Goal: Find specific page/section: Find specific page/section

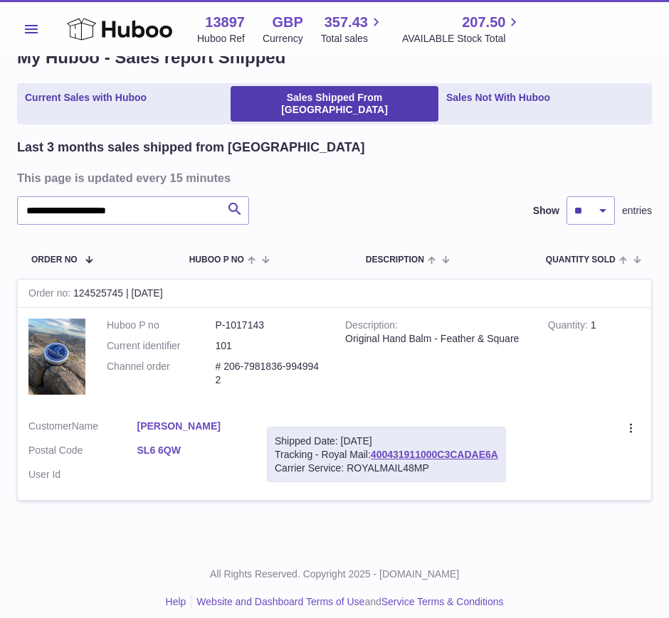
scroll to position [39, 0]
click at [73, 102] on link "Current Sales with Huboo" at bounding box center [86, 104] width 132 height 36
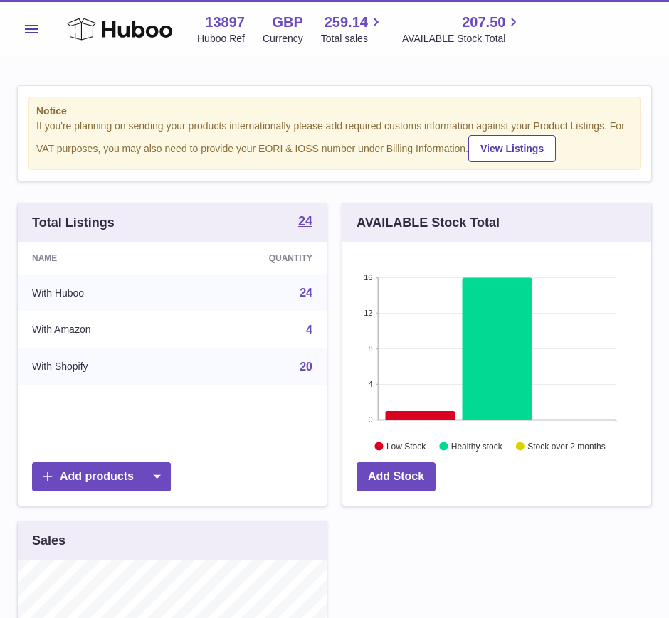
scroll to position [711470, 711383]
click at [43, 36] on button "Menu" at bounding box center [31, 29] width 28 height 28
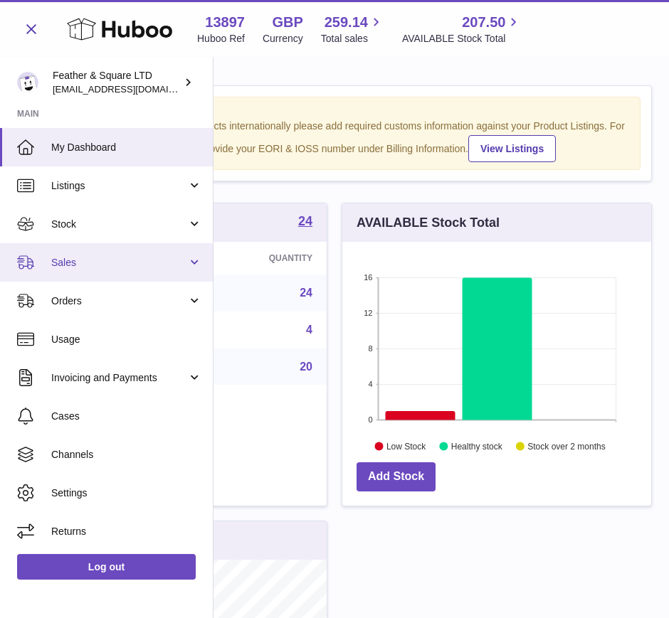
click at [90, 253] on link "Sales" at bounding box center [106, 262] width 213 height 38
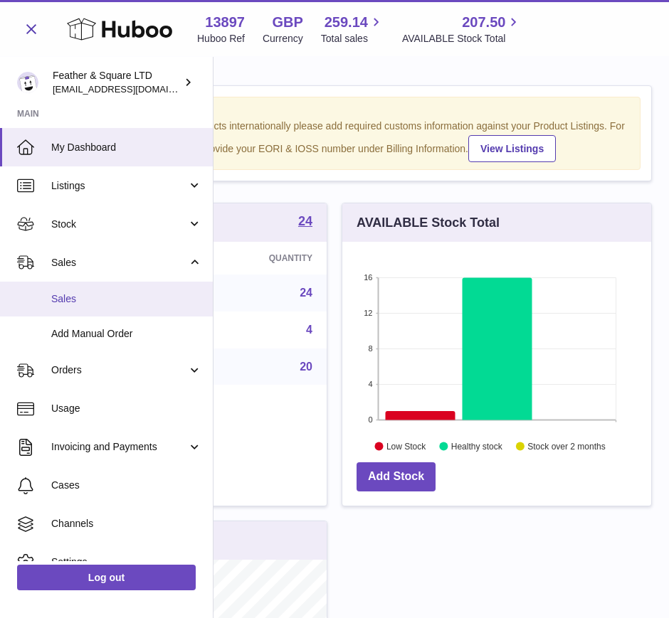
click at [90, 294] on span "Sales" at bounding box center [126, 300] width 151 height 14
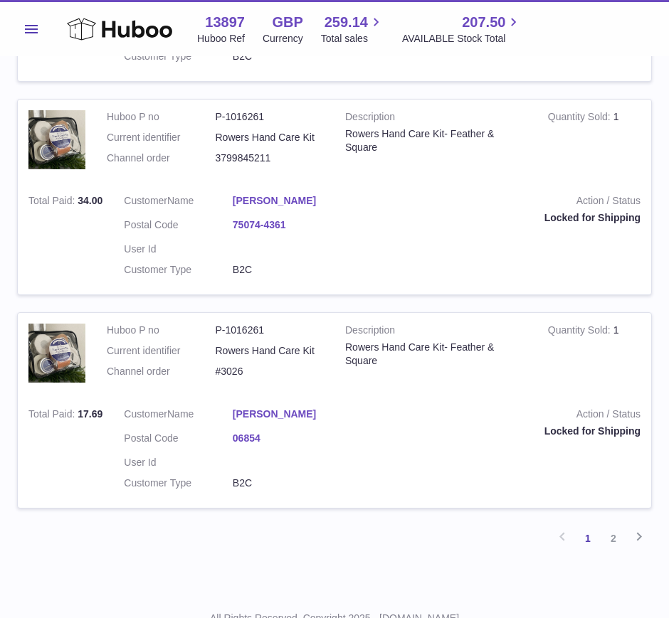
scroll to position [2068, 0]
